Goal: Task Accomplishment & Management: Manage account settings

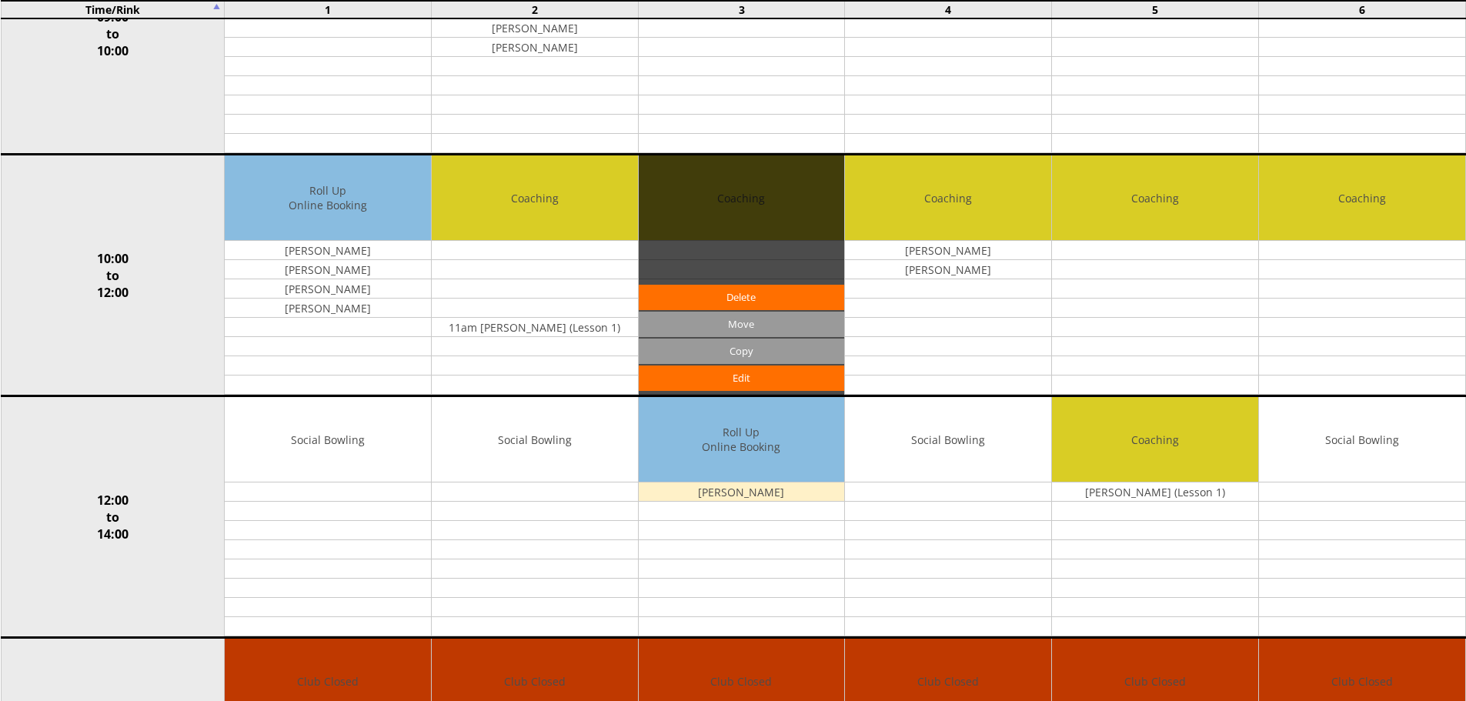
scroll to position [385, 0]
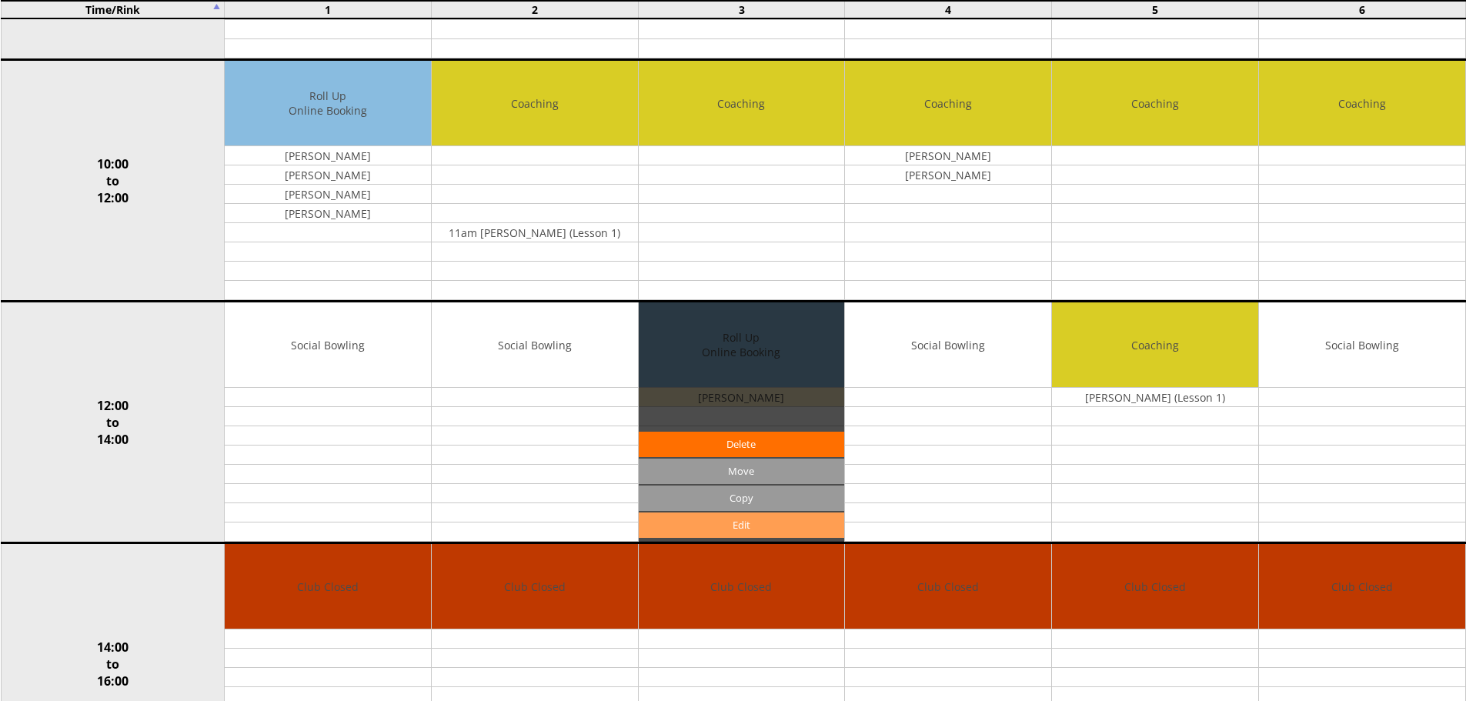
click at [738, 518] on link "Edit" at bounding box center [742, 525] width 206 height 25
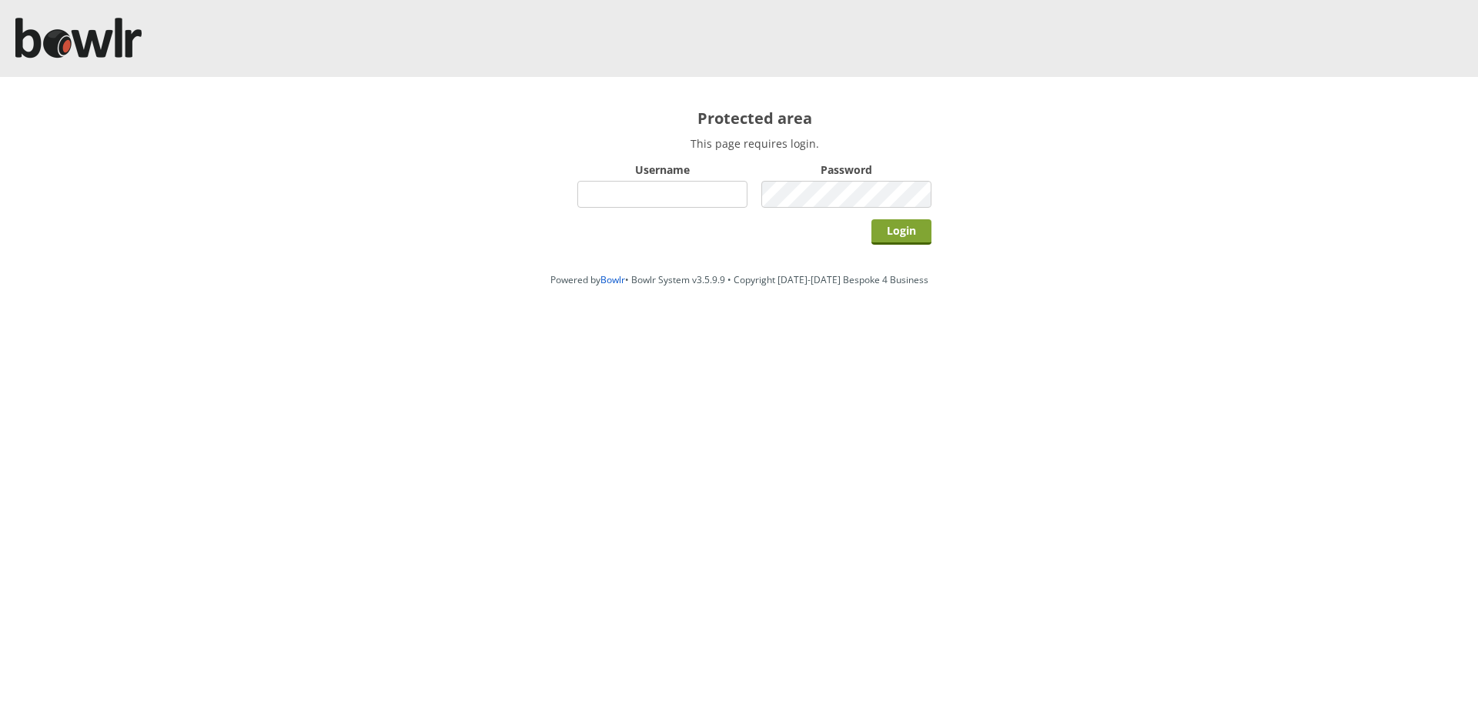
type input "hornseaindoorbowlsclub"
click at [880, 232] on input "Login" at bounding box center [901, 231] width 60 height 25
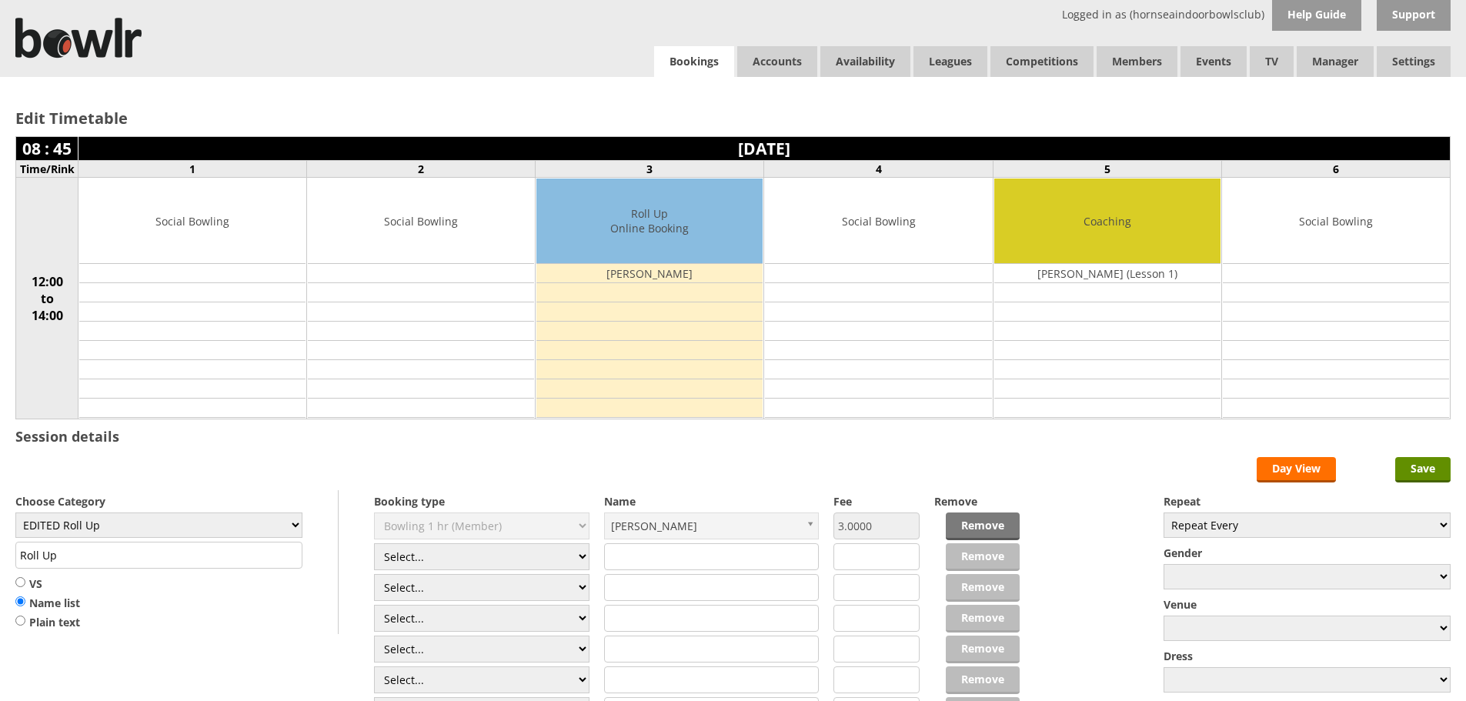
click at [703, 53] on link "Bookings" at bounding box center [694, 62] width 80 height 32
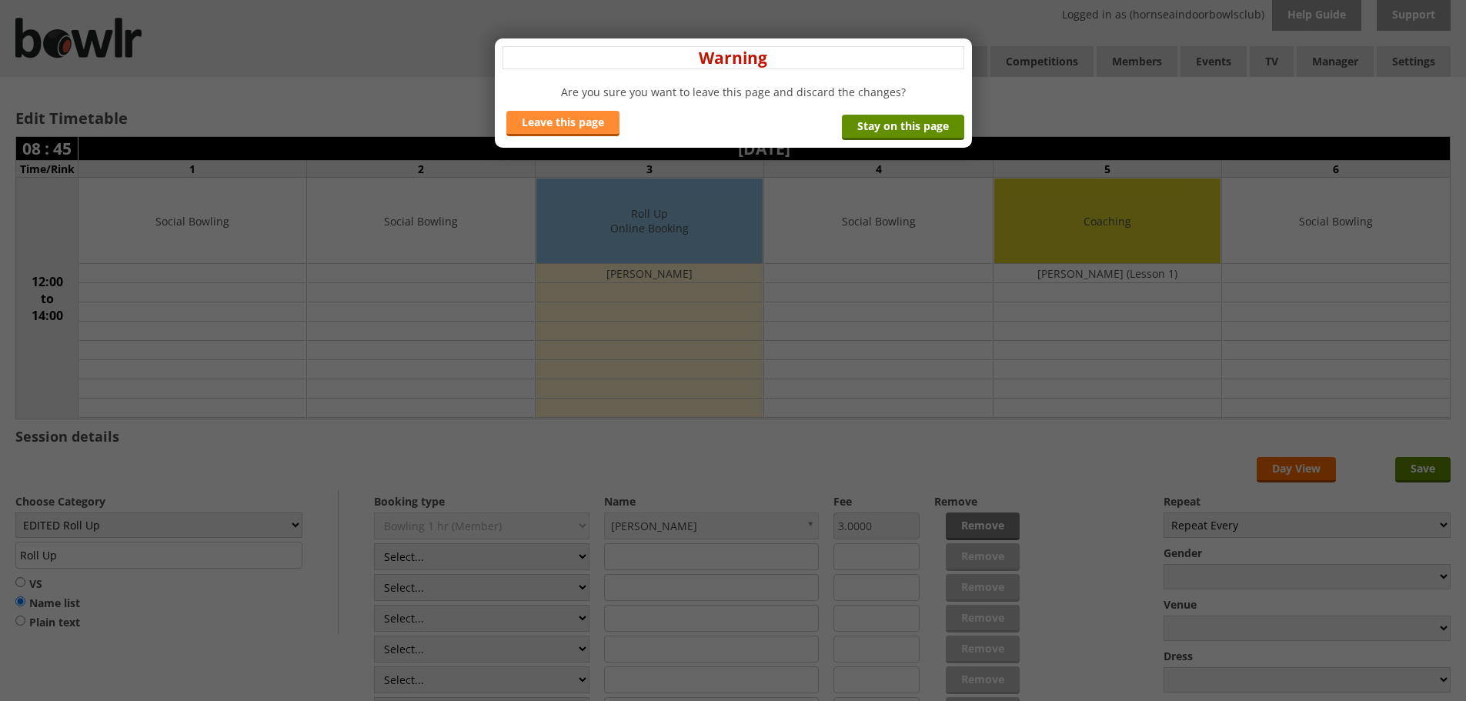
click at [552, 127] on link "Leave this page" at bounding box center [562, 123] width 113 height 25
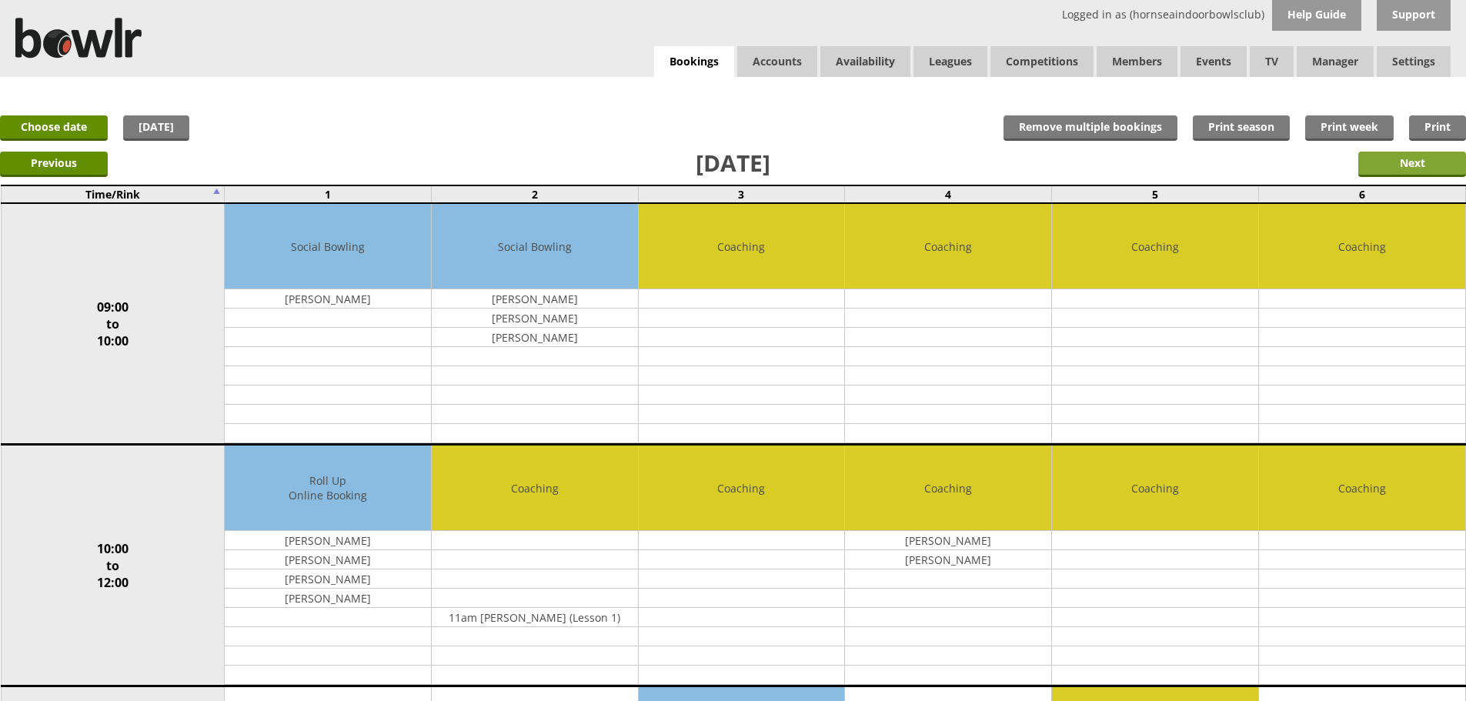
click at [1381, 155] on input "Next" at bounding box center [1412, 164] width 108 height 25
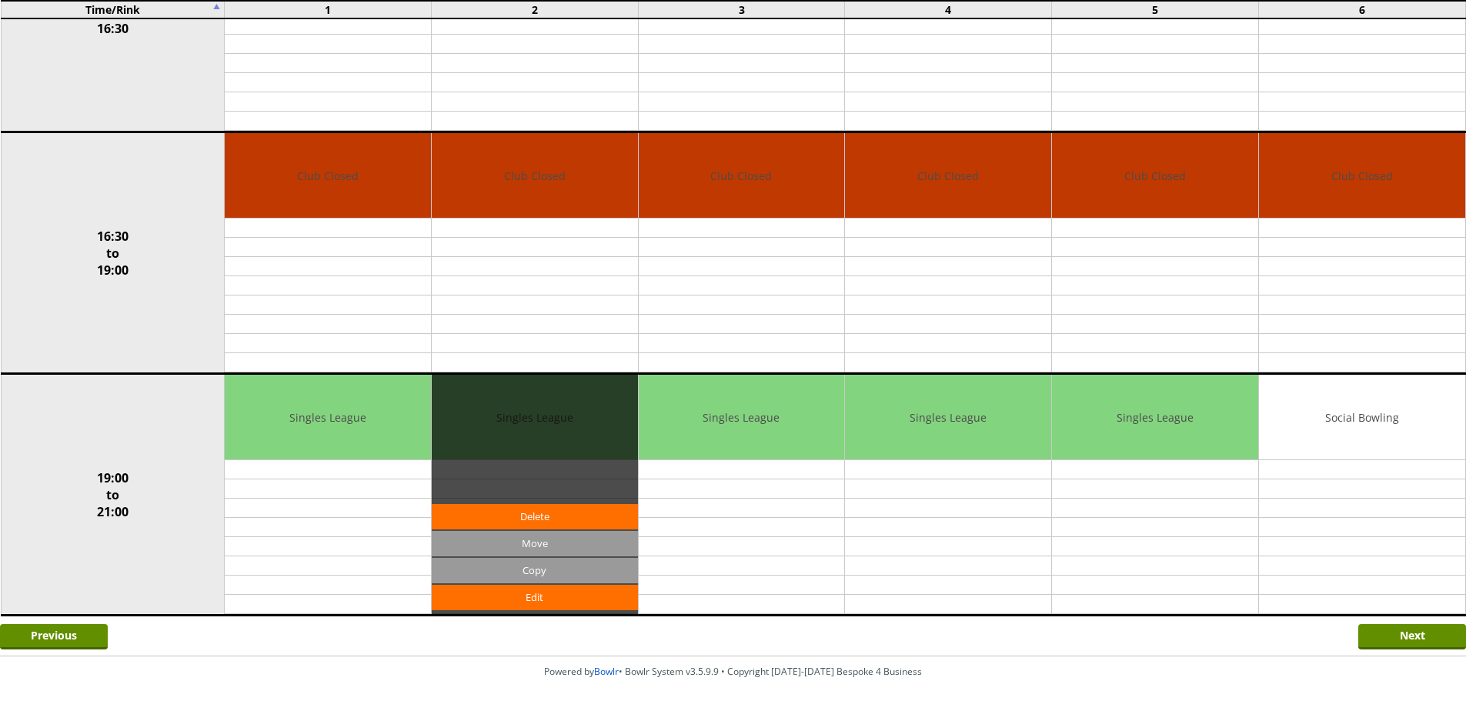
scroll to position [1101, 0]
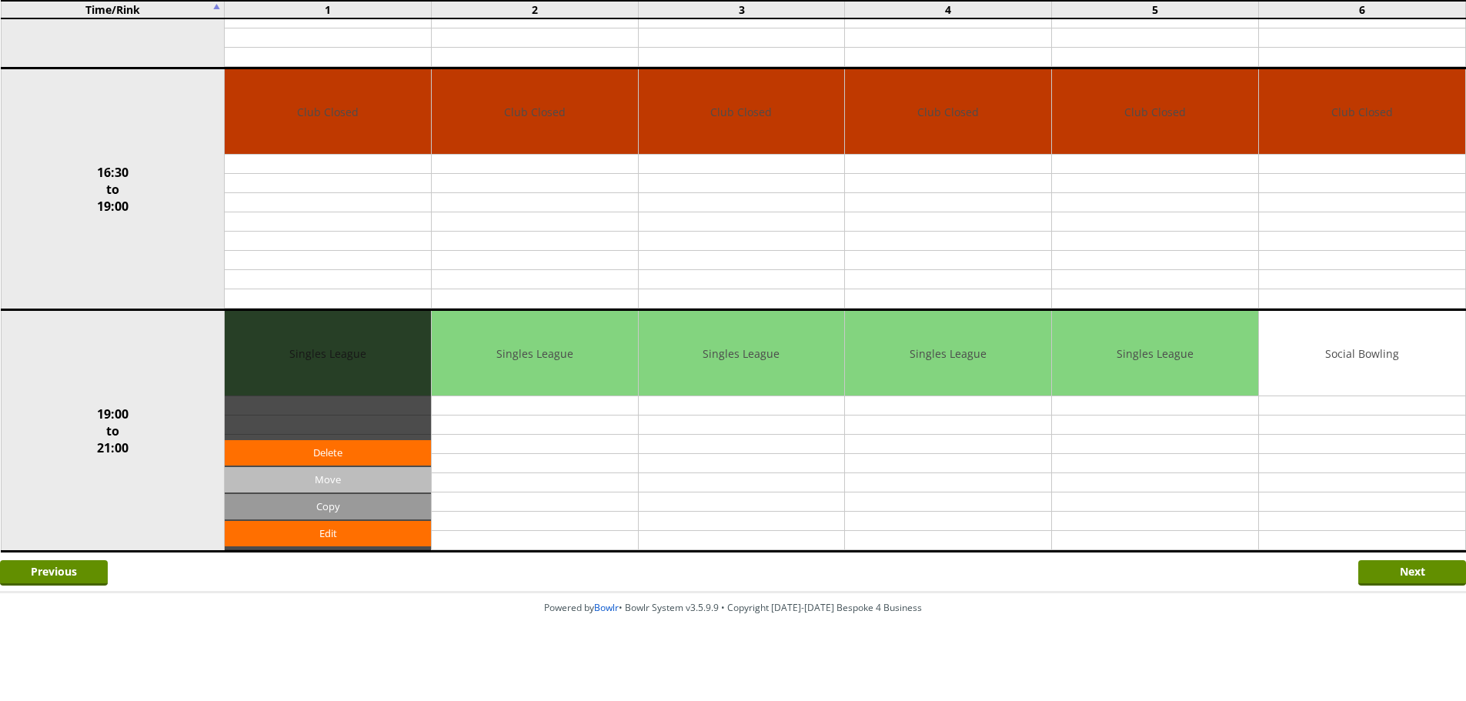
click at [326, 484] on input "Move" at bounding box center [328, 479] width 206 height 25
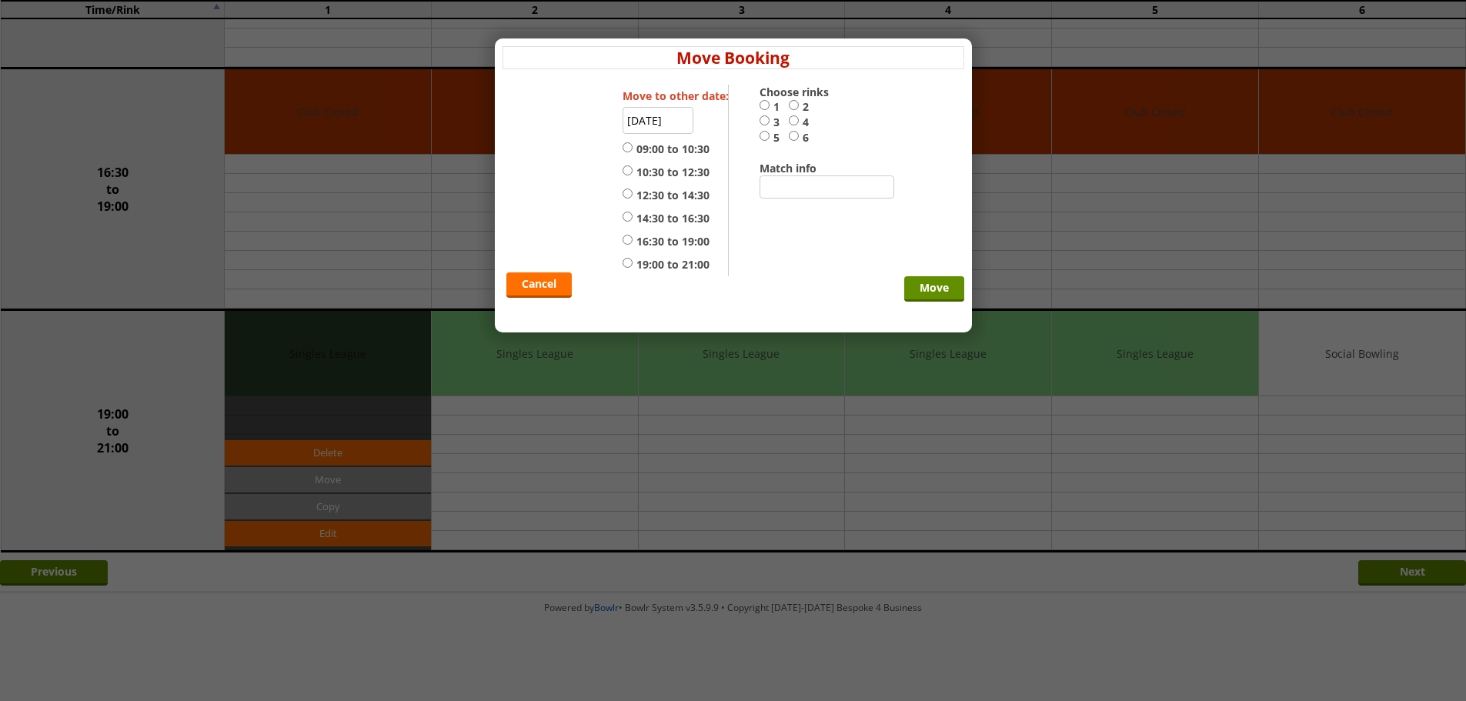
click at [671, 265] on label "19:00 to 21:00" at bounding box center [666, 264] width 87 height 15
click at [633, 265] on input "19:00 to 21:00" at bounding box center [628, 263] width 10 height 12
radio input "true"
click at [796, 136] on input "6" at bounding box center [794, 136] width 10 height 12
radio input "true"
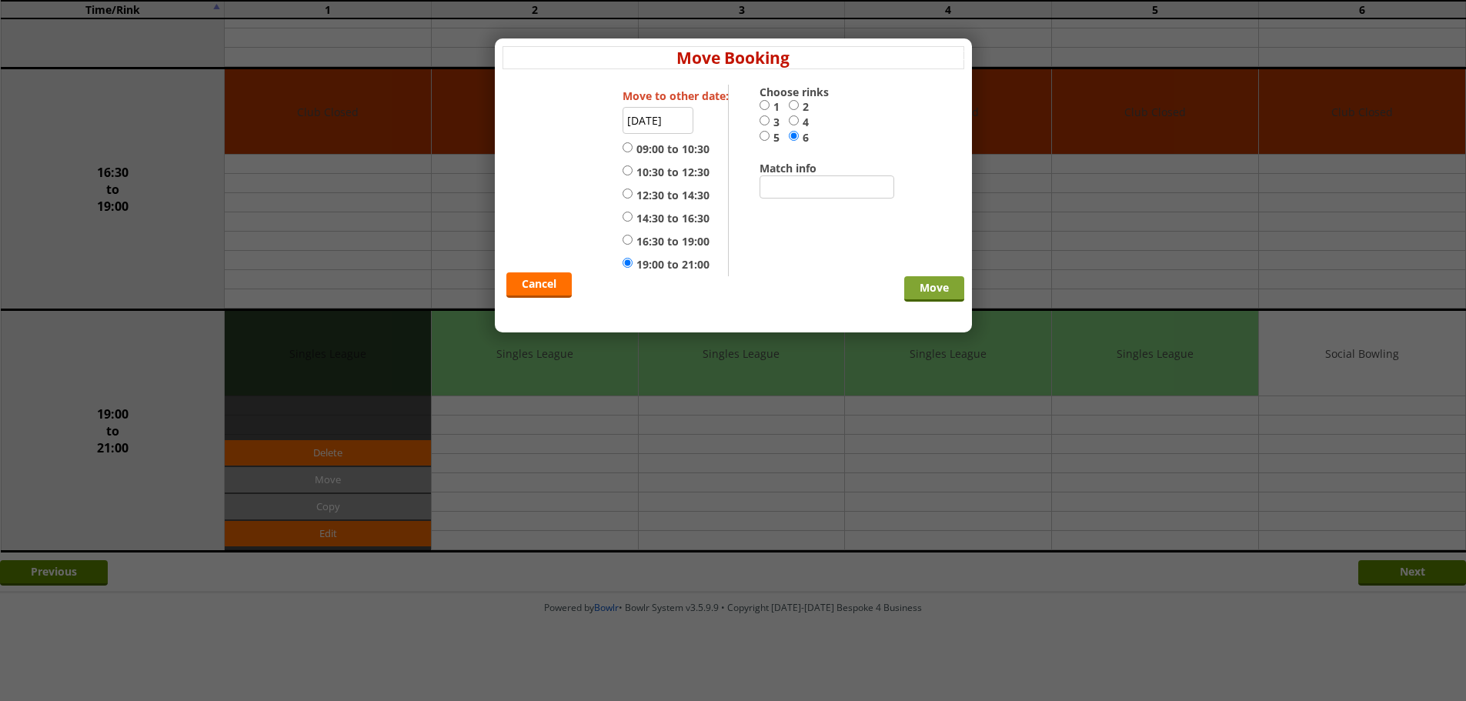
click at [912, 285] on input "Move" at bounding box center [934, 288] width 60 height 25
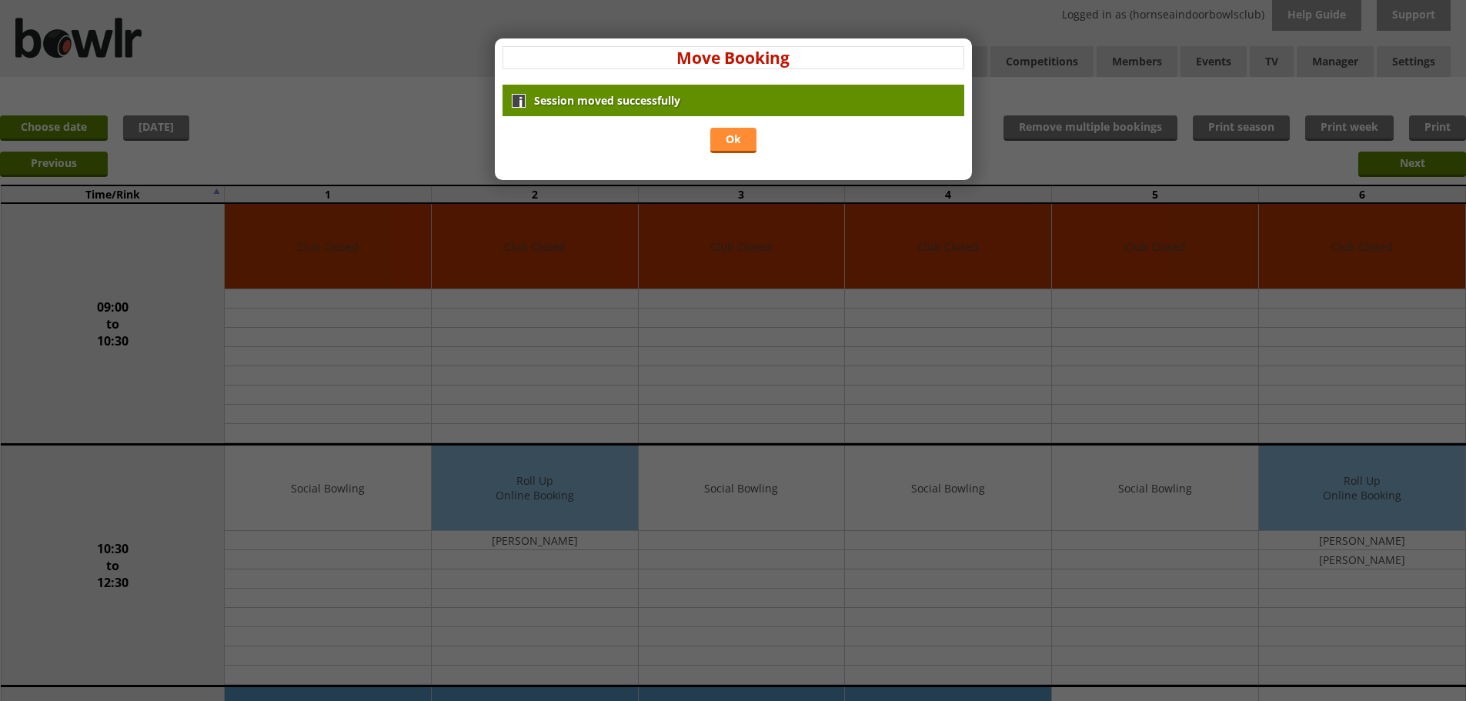
click at [737, 146] on link "Ok" at bounding box center [733, 140] width 46 height 25
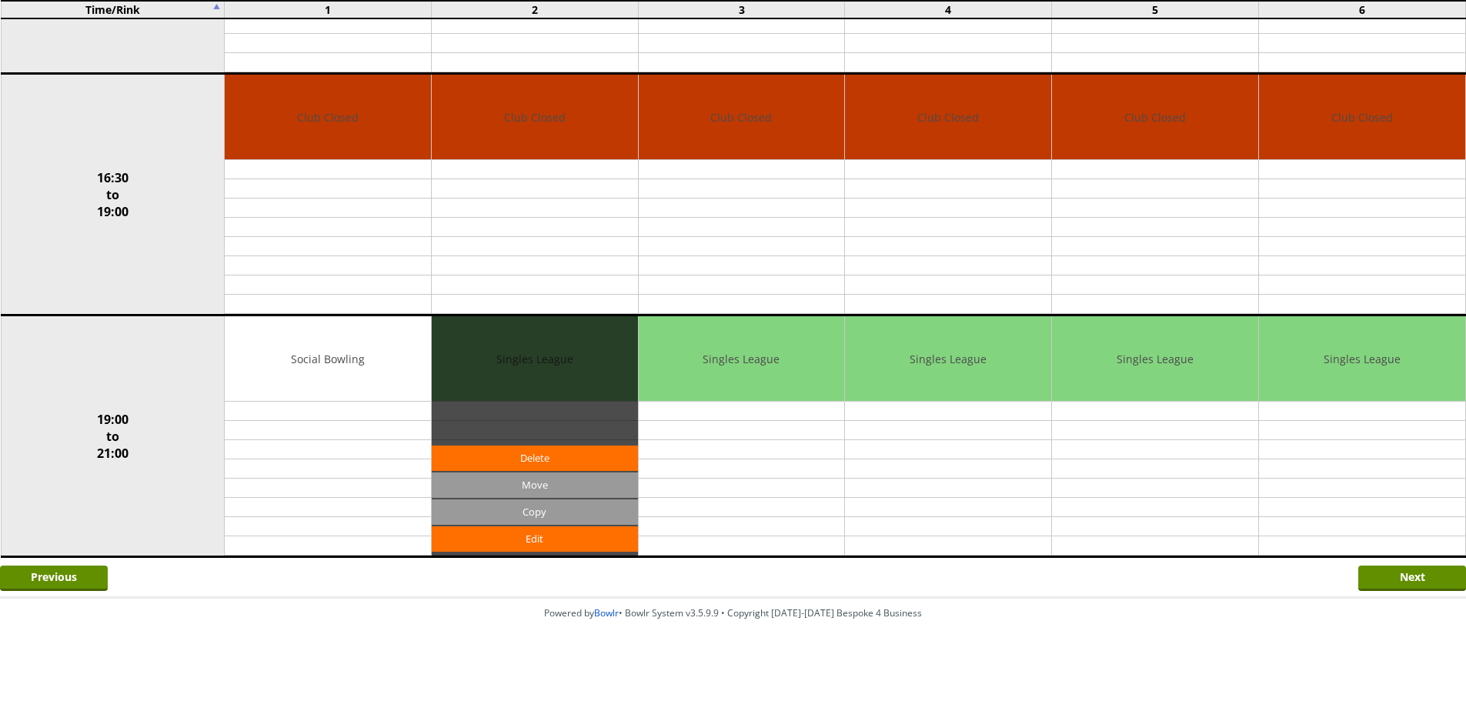
scroll to position [1101, 0]
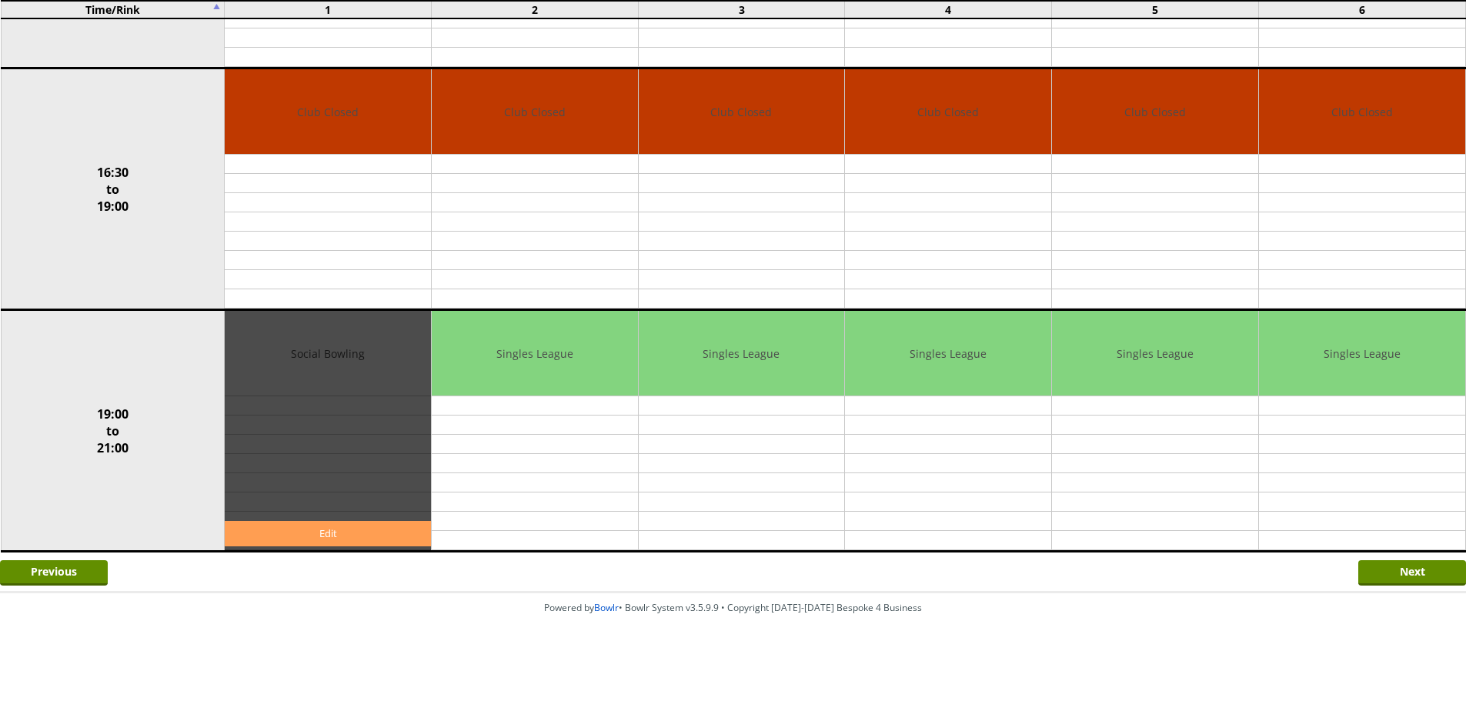
click at [362, 532] on link "Edit" at bounding box center [328, 533] width 206 height 25
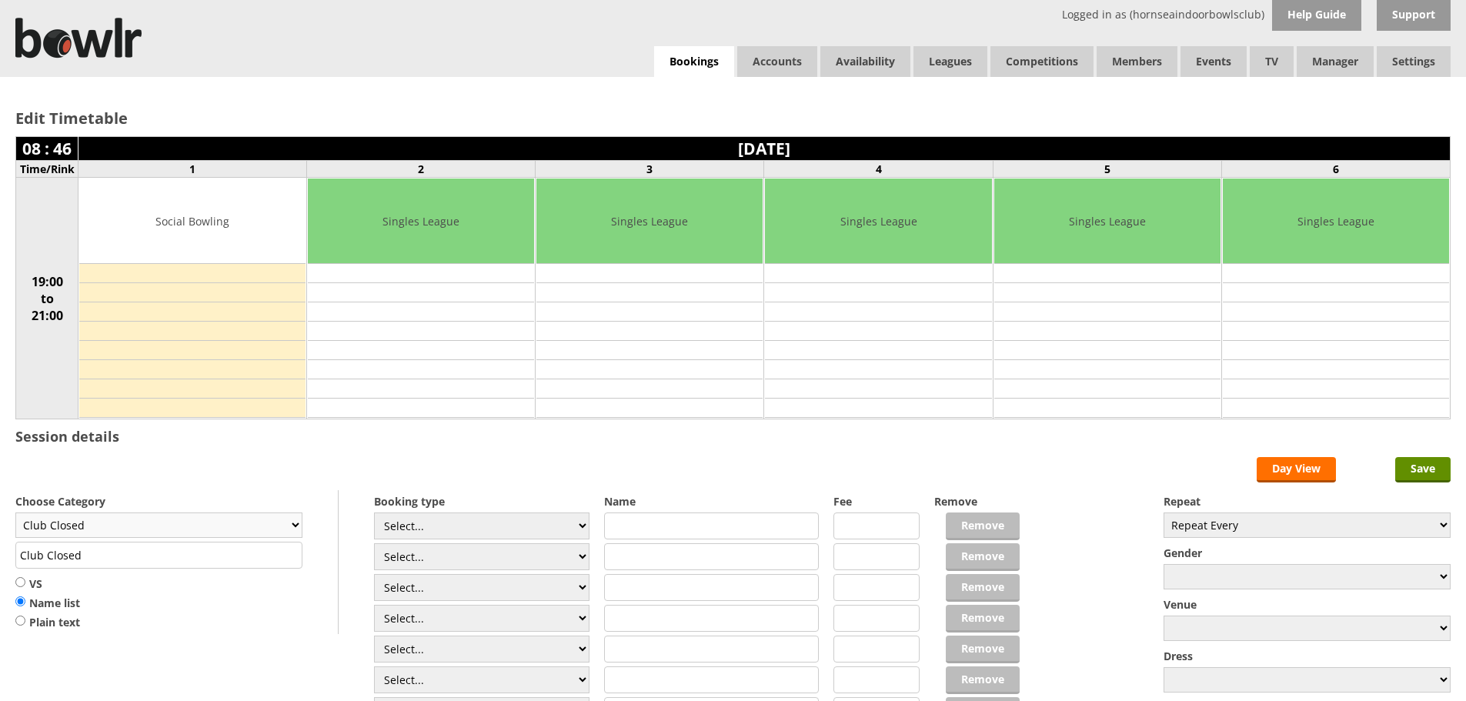
click at [293, 526] on select "Club Closed Singles League Triples League Pairs League Friendly Social Bowling …" at bounding box center [158, 525] width 287 height 25
select select "119"
click at [15, 513] on select "Club Closed Singles League Triples League Pairs League Friendly Social Bowling …" at bounding box center [158, 525] width 287 height 25
type input "Social Bowling"
click at [706, 520] on input "text" at bounding box center [711, 526] width 215 height 27
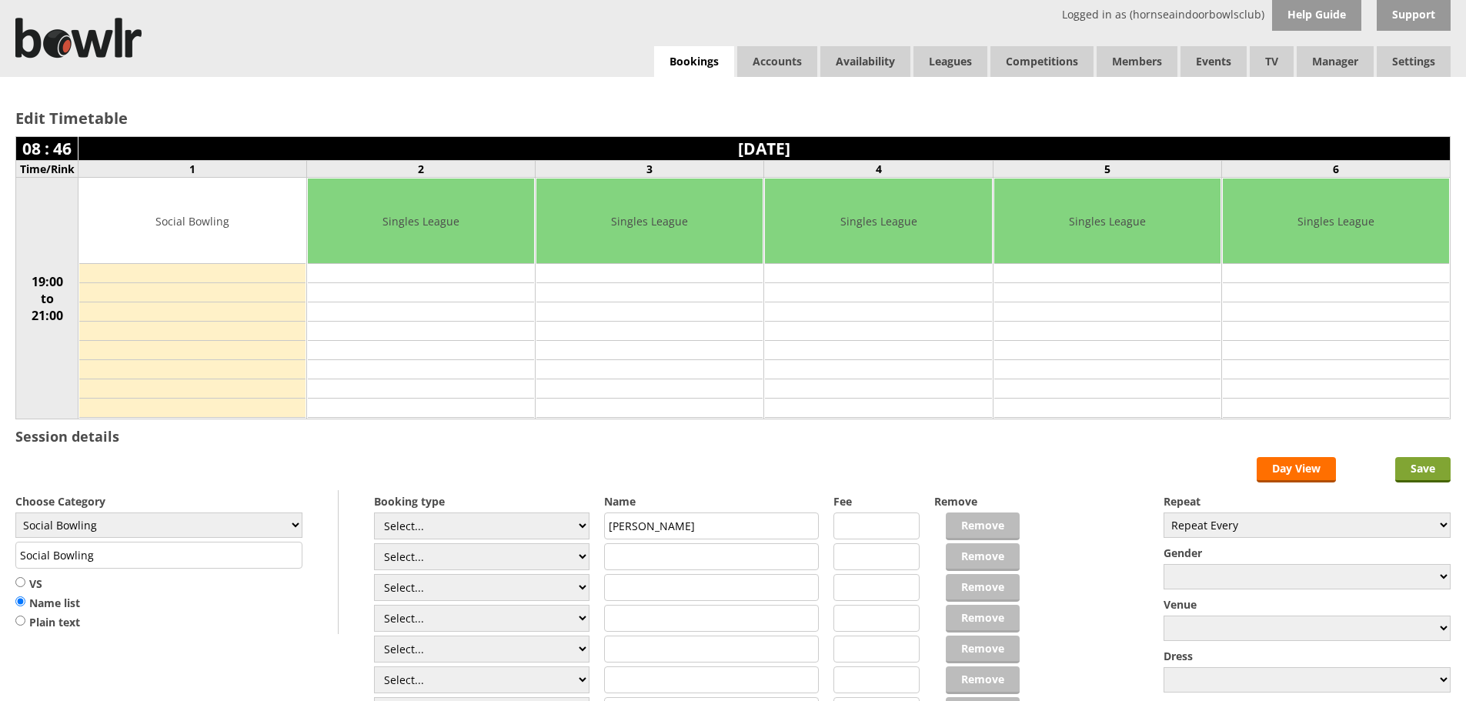
type input "[PERSON_NAME]"
click at [1439, 459] on input "Save" at bounding box center [1422, 469] width 55 height 25
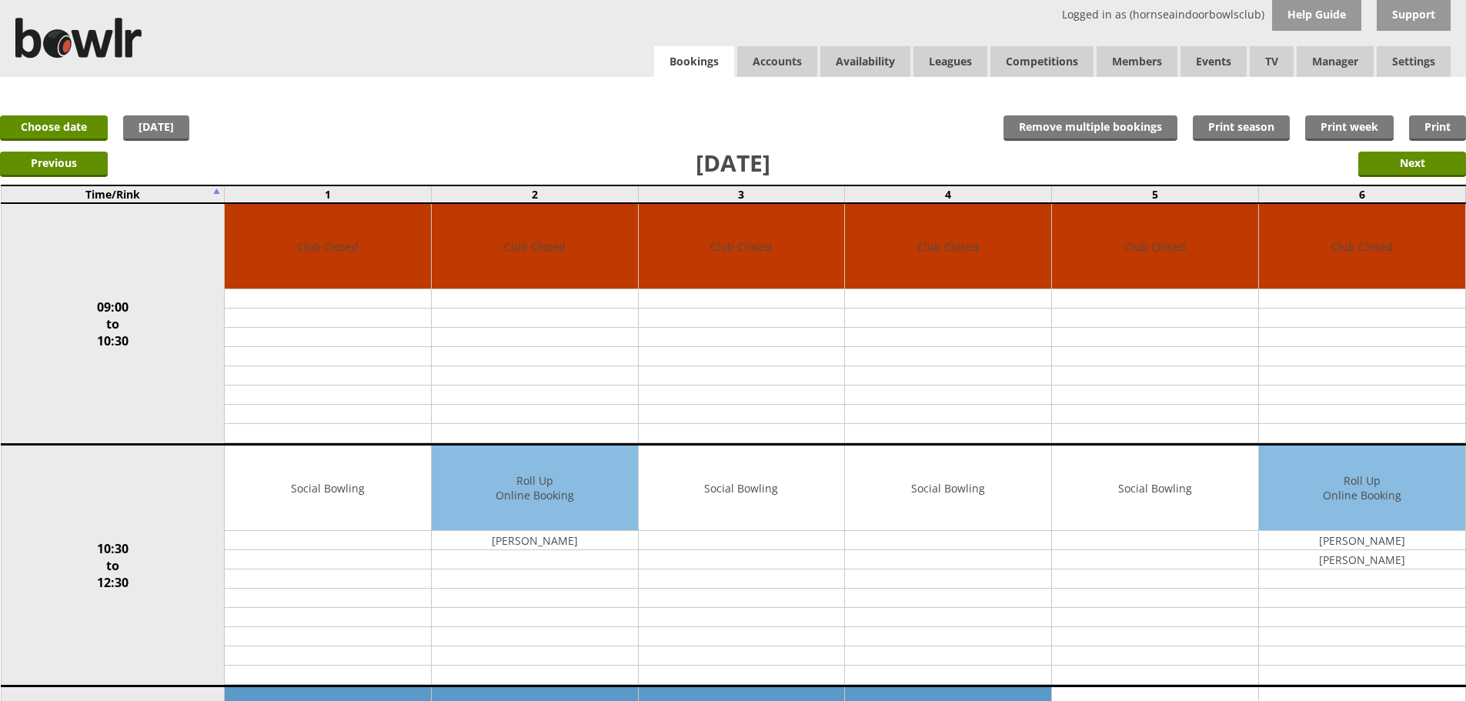
click at [698, 64] on link "Bookings" at bounding box center [694, 62] width 80 height 32
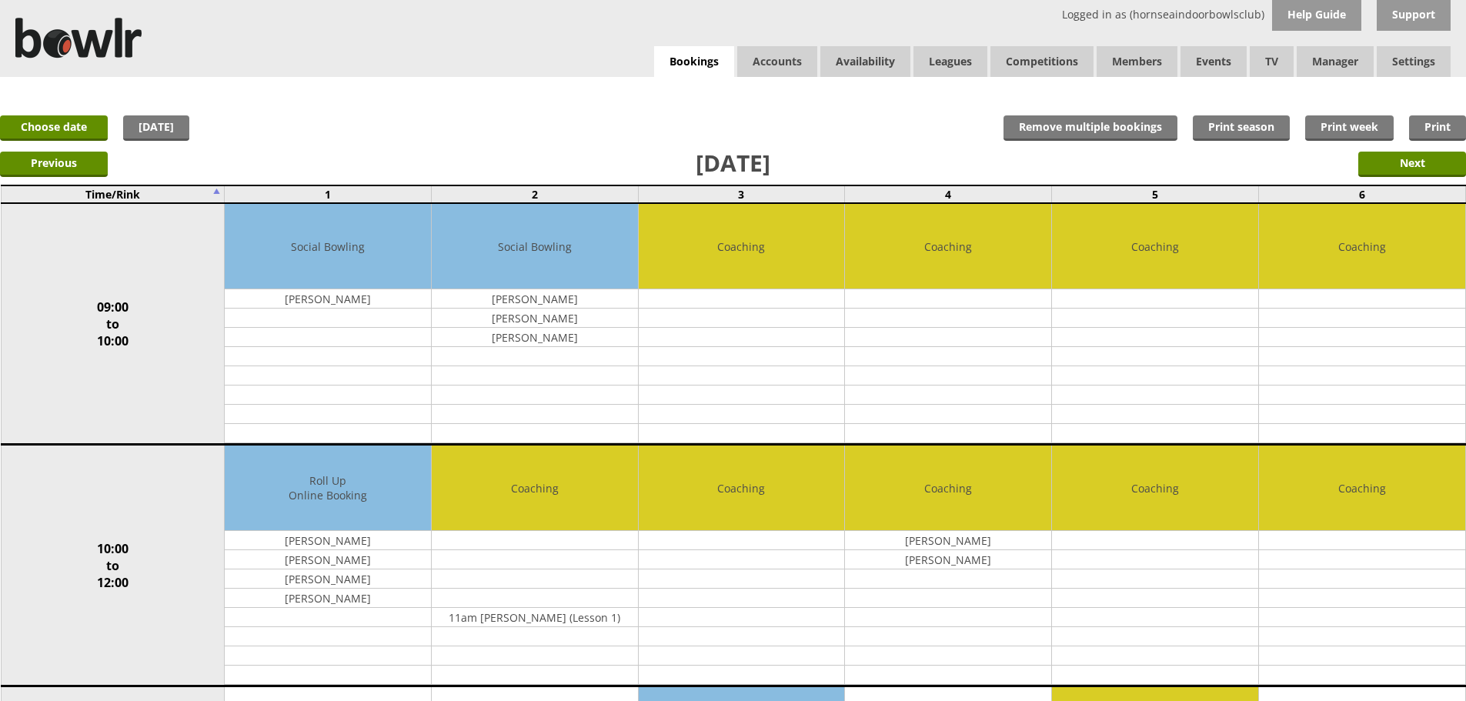
drag, startPoint x: 0, startPoint y: 466, endPoint x: 0, endPoint y: 448, distance: 17.7
click at [80, 119] on link "Choose date" at bounding box center [54, 127] width 108 height 25
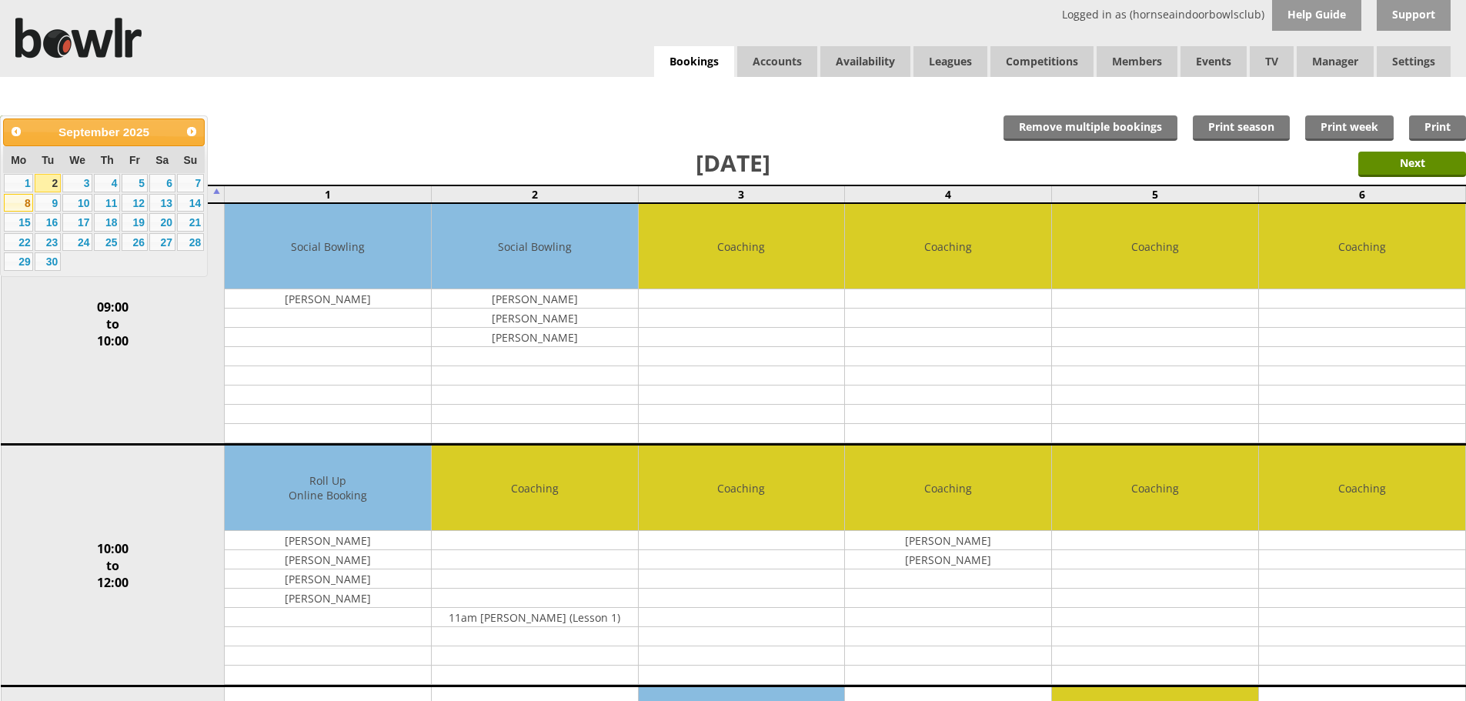
click at [30, 202] on link "8" at bounding box center [18, 203] width 29 height 18
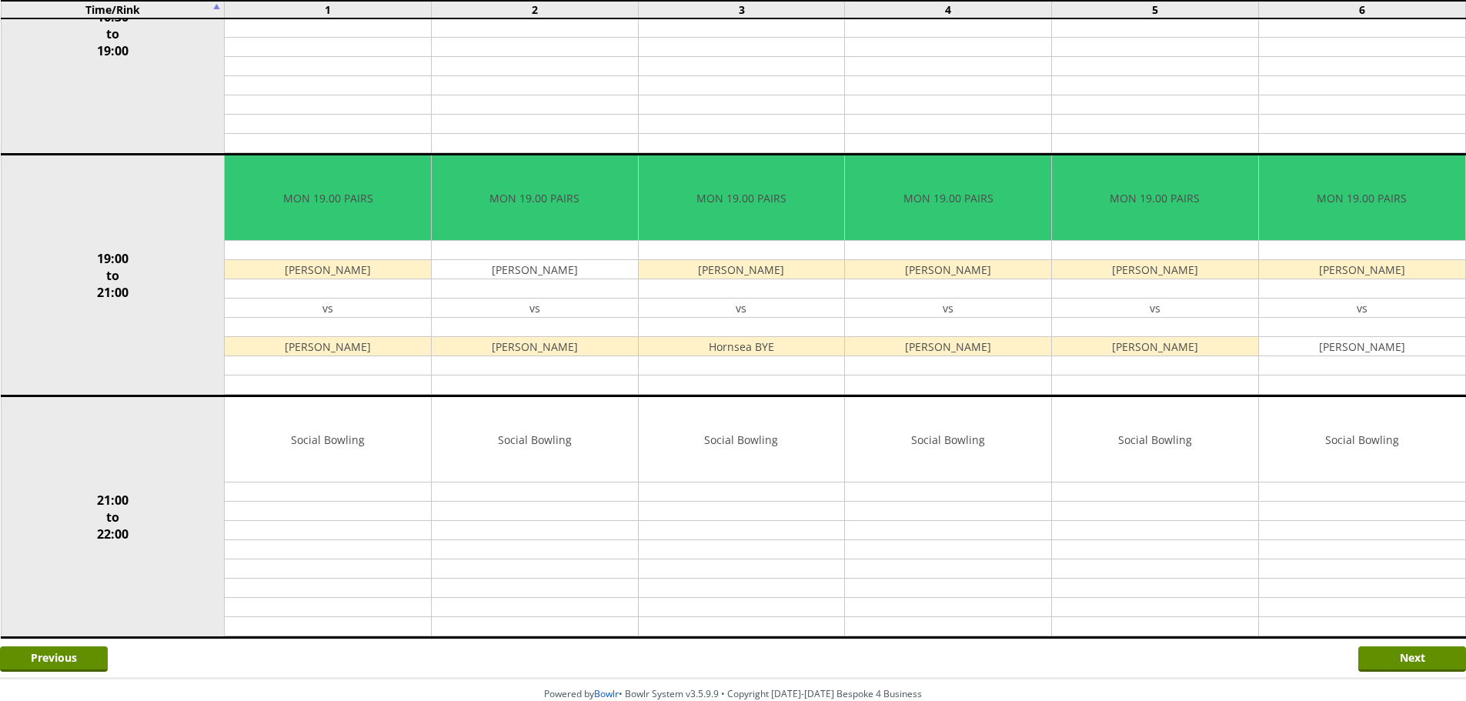
scroll to position [1343, 0]
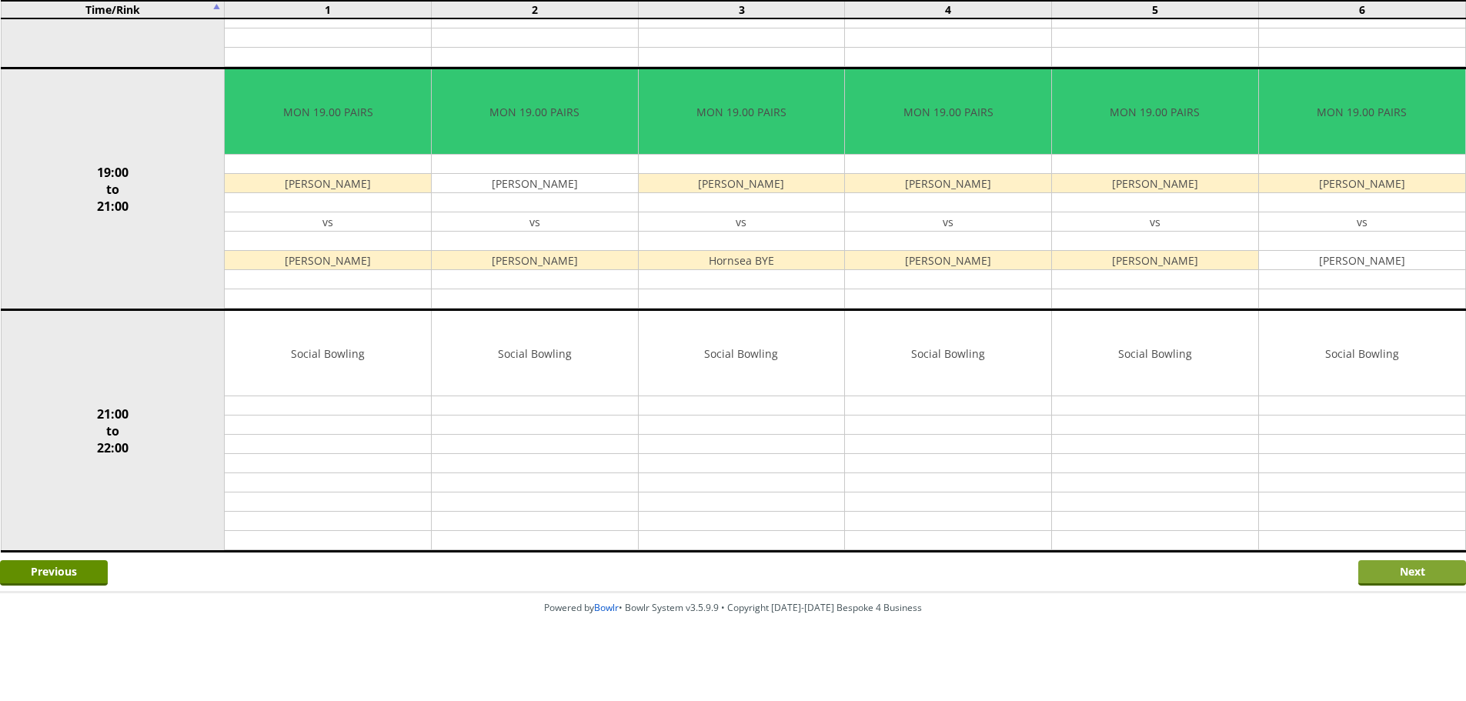
click at [1405, 574] on input "Next" at bounding box center [1412, 572] width 108 height 25
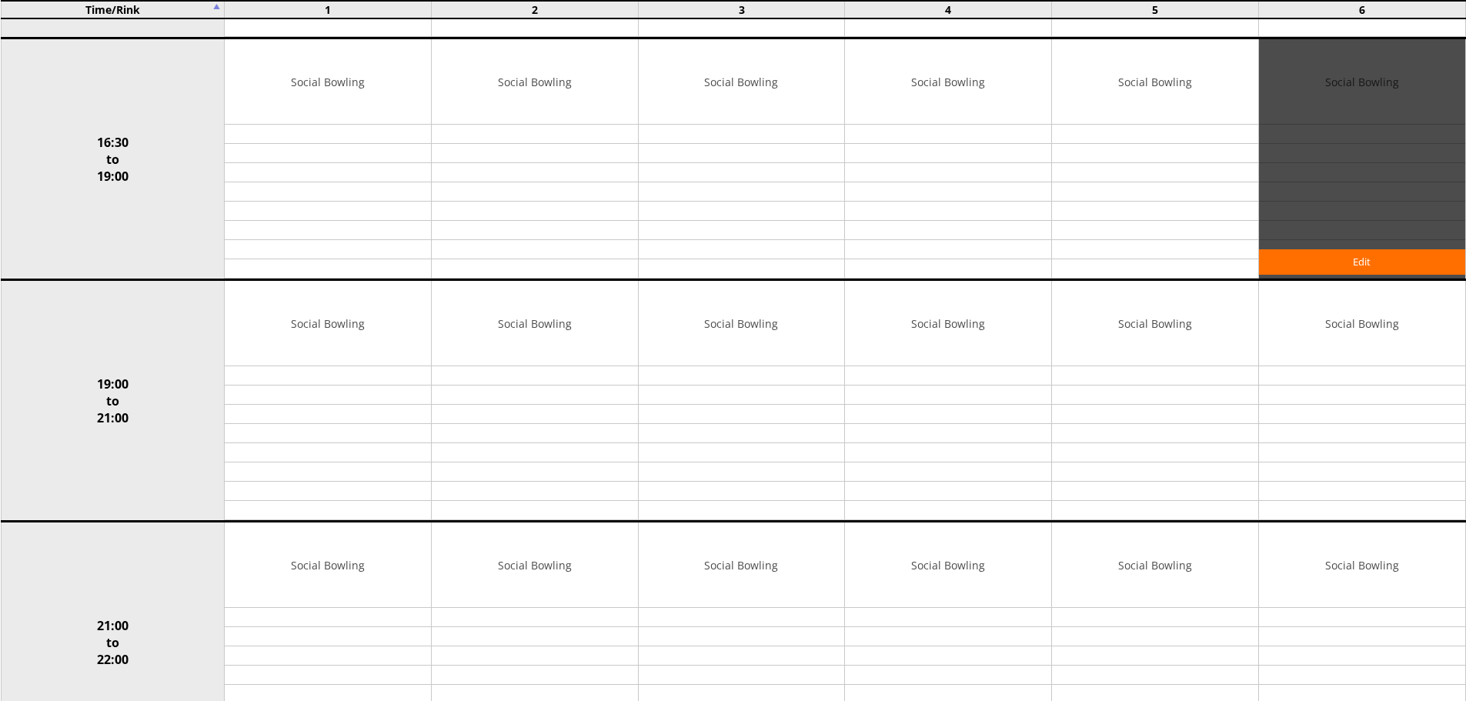
scroll to position [1308, 0]
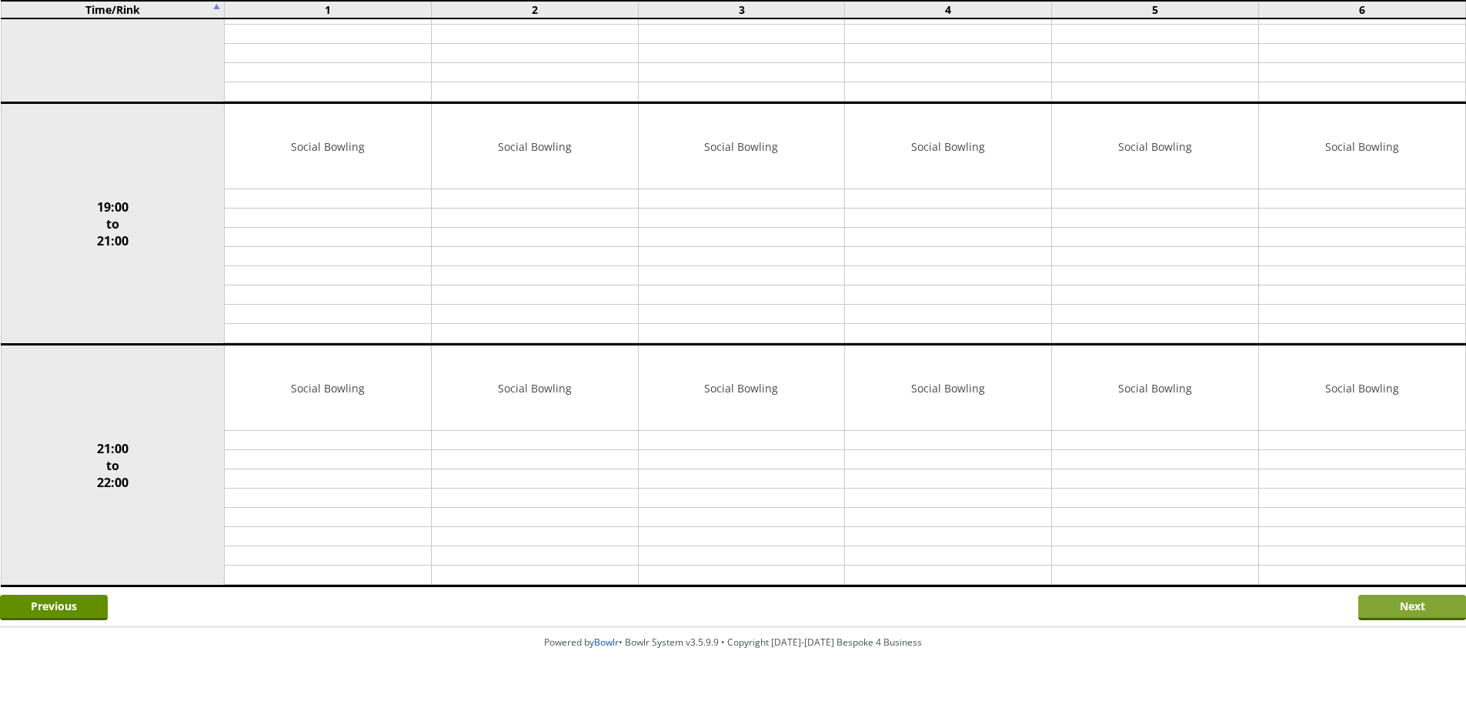
click at [1396, 609] on input "Next" at bounding box center [1412, 607] width 108 height 25
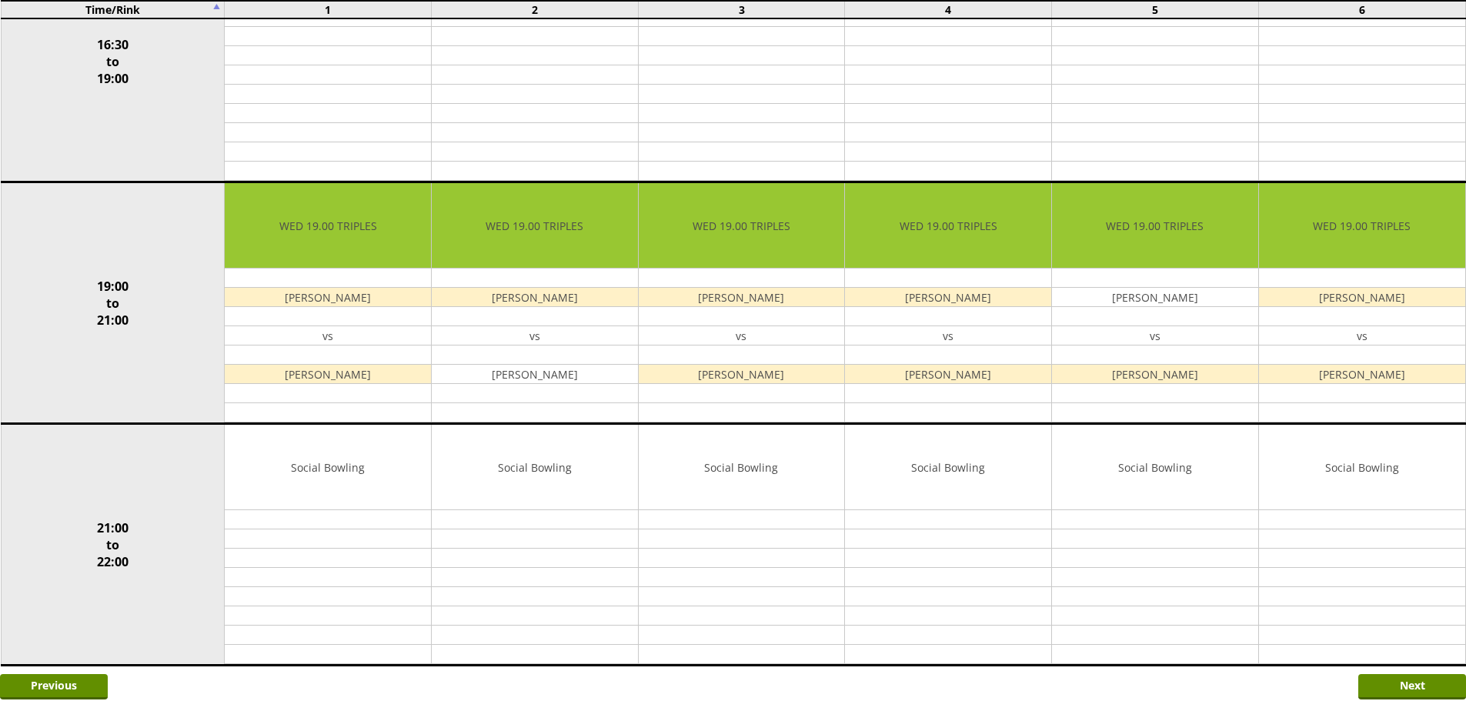
scroll to position [1231, 0]
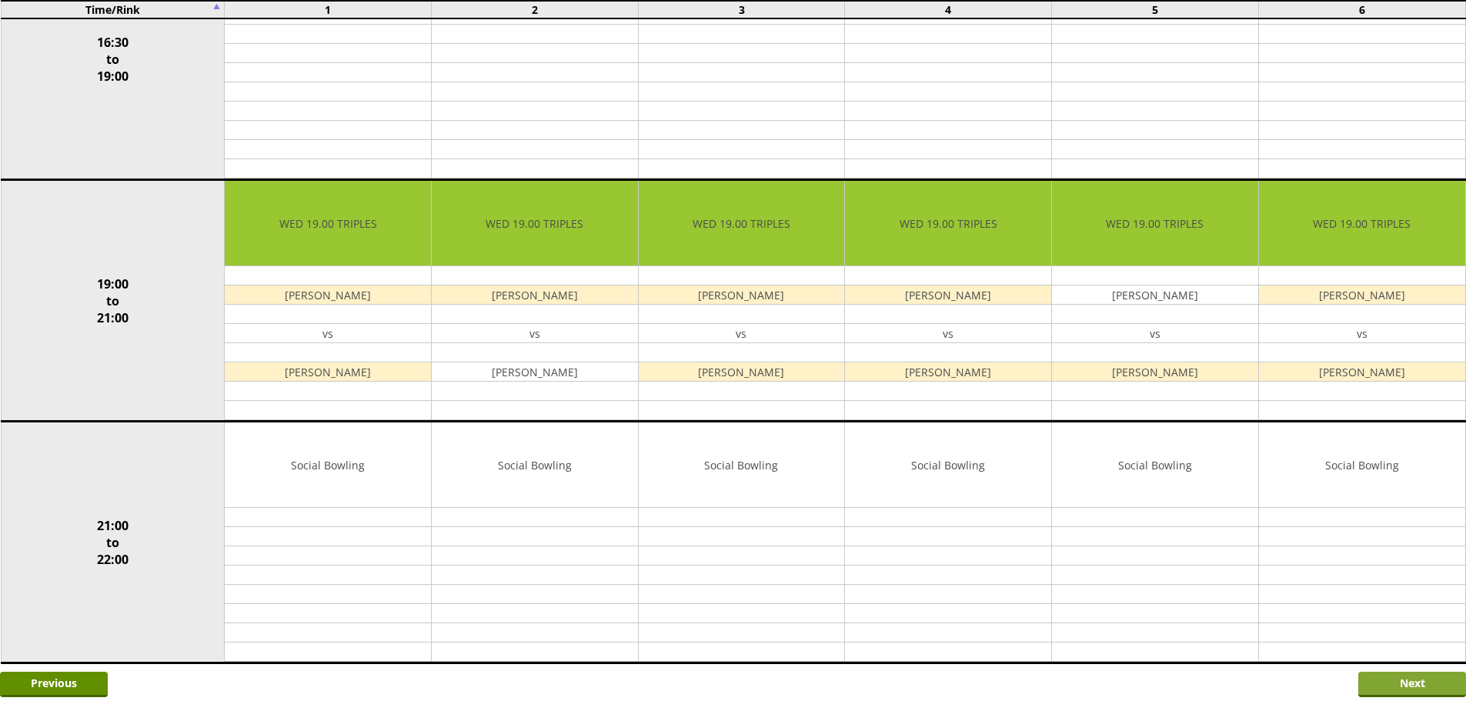
click at [1404, 682] on input "Next" at bounding box center [1412, 684] width 108 height 25
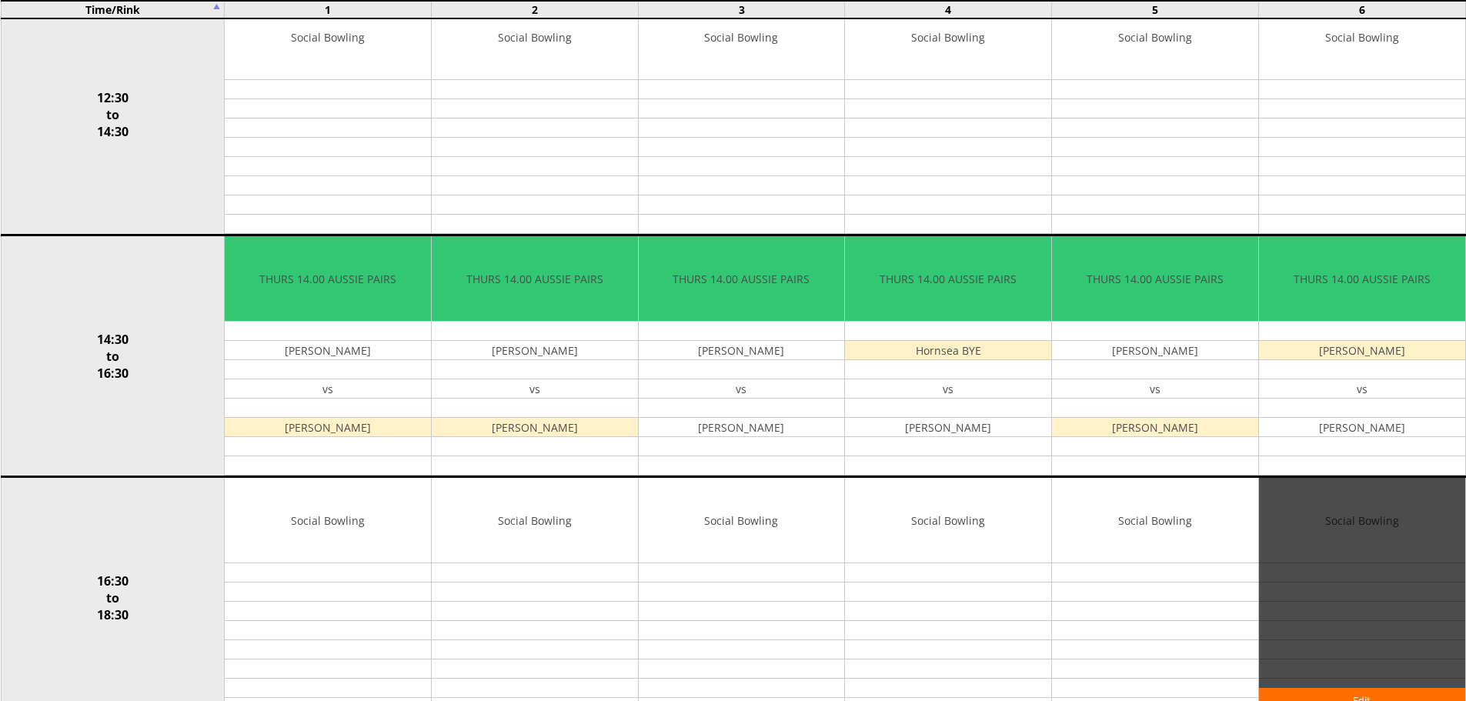
scroll to position [1308, 0]
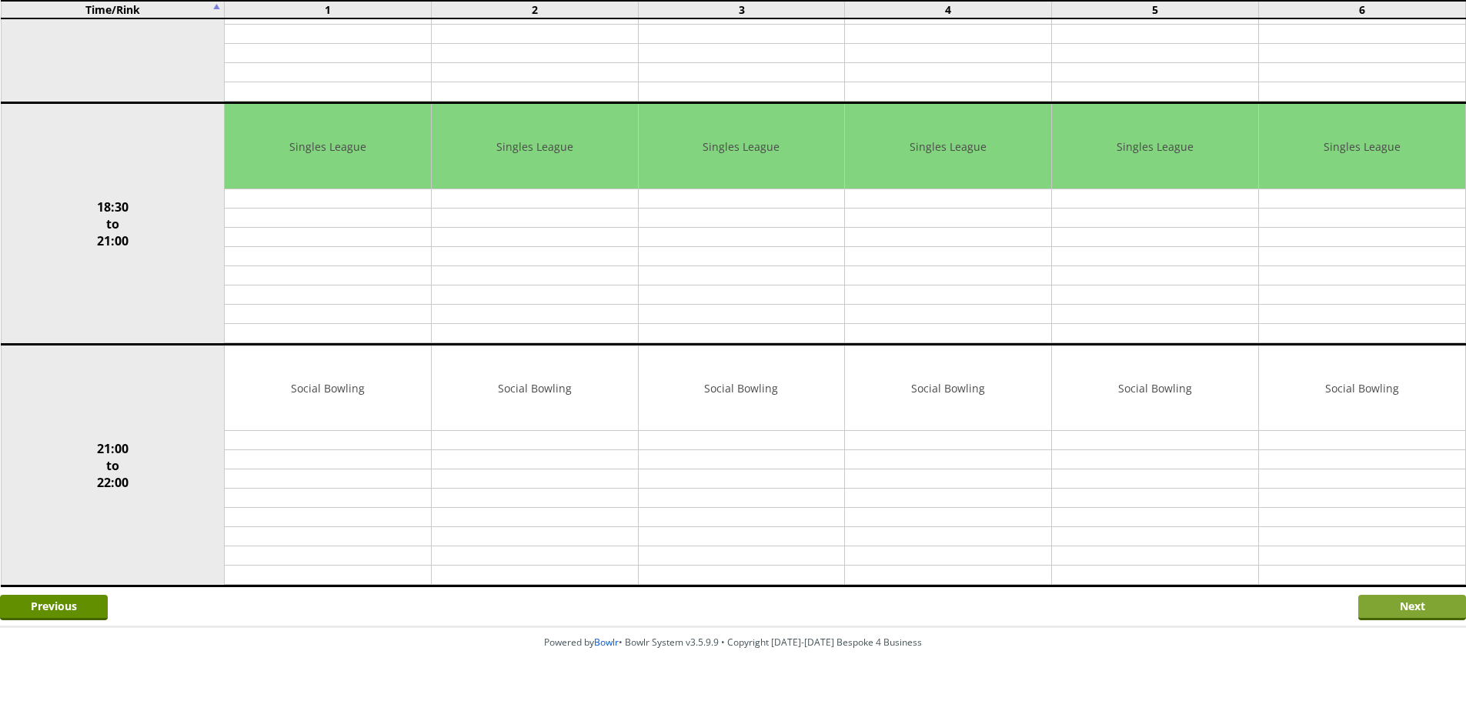
click at [1419, 608] on input "Next" at bounding box center [1412, 607] width 108 height 25
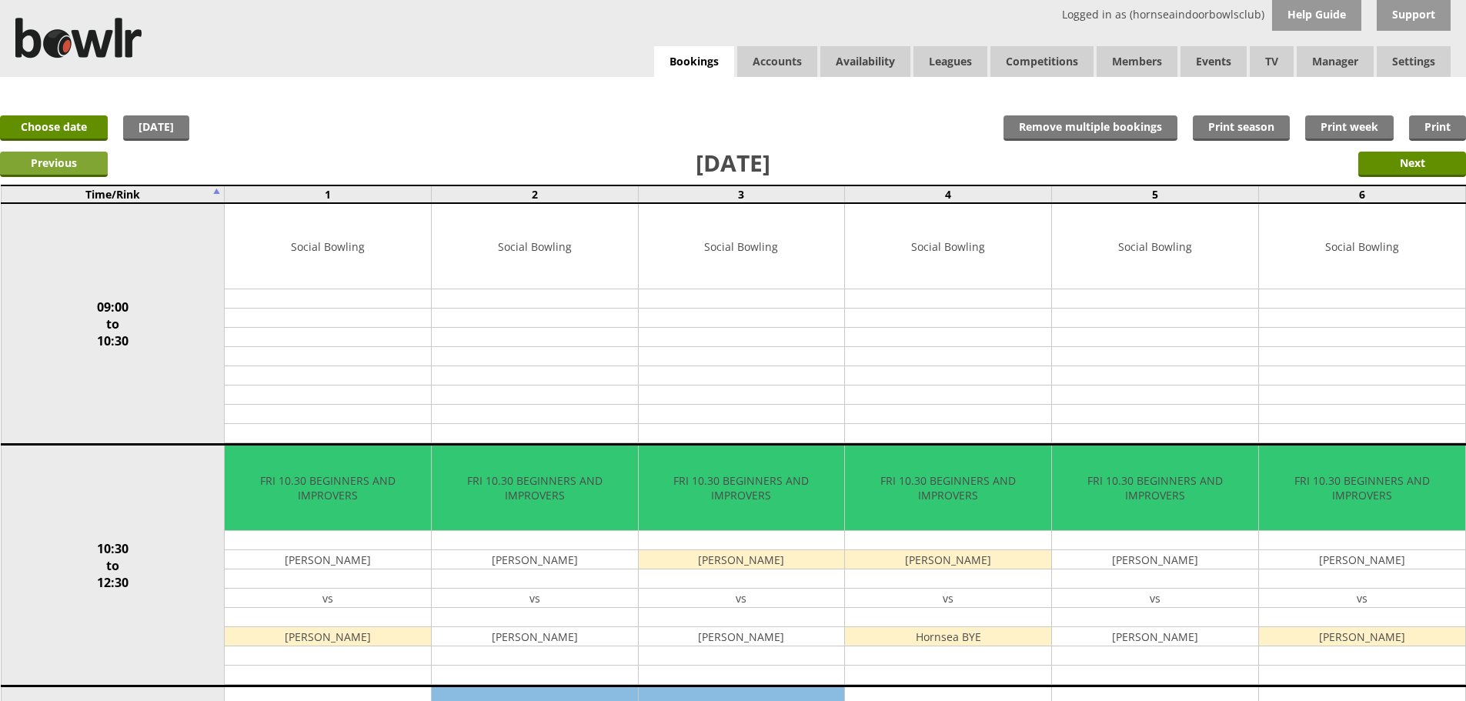
click at [46, 168] on input "Previous" at bounding box center [54, 164] width 108 height 25
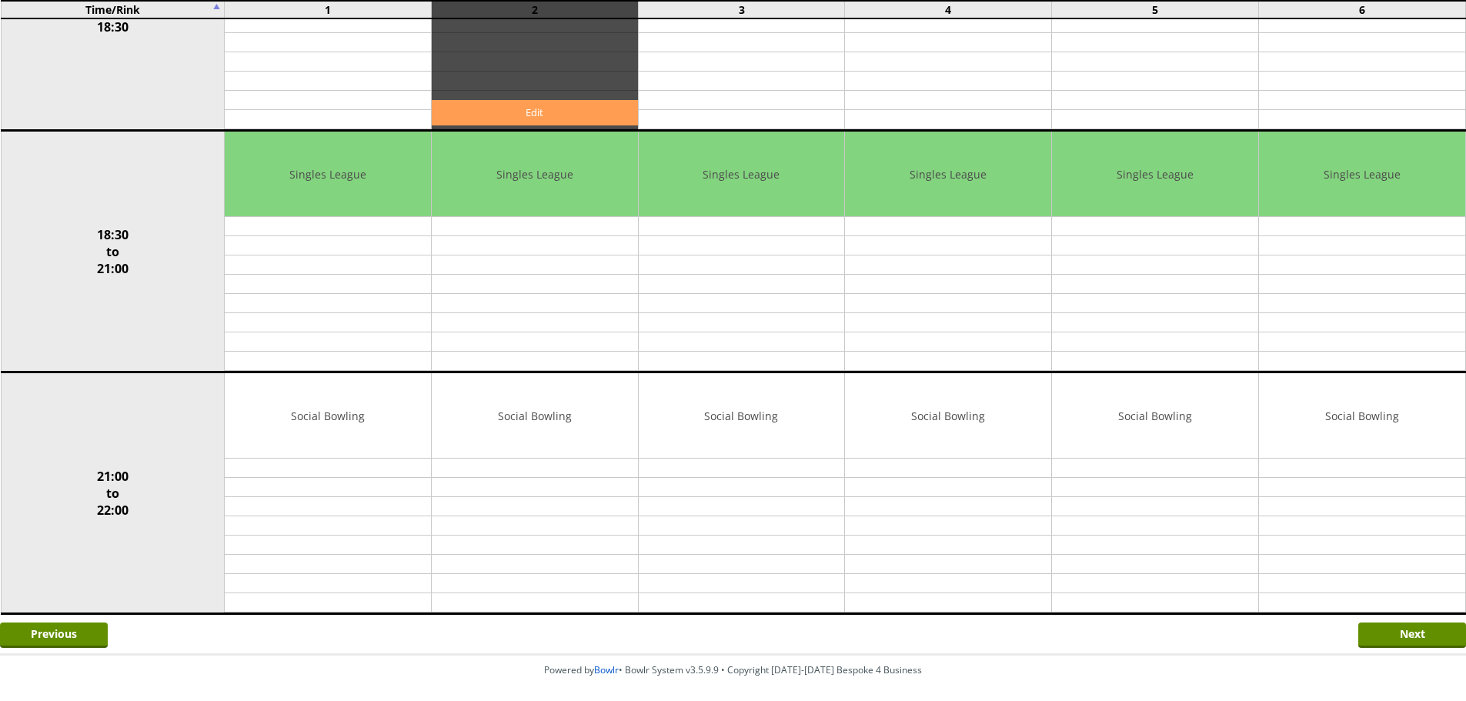
scroll to position [1308, 0]
